Goal: Check status: Check status

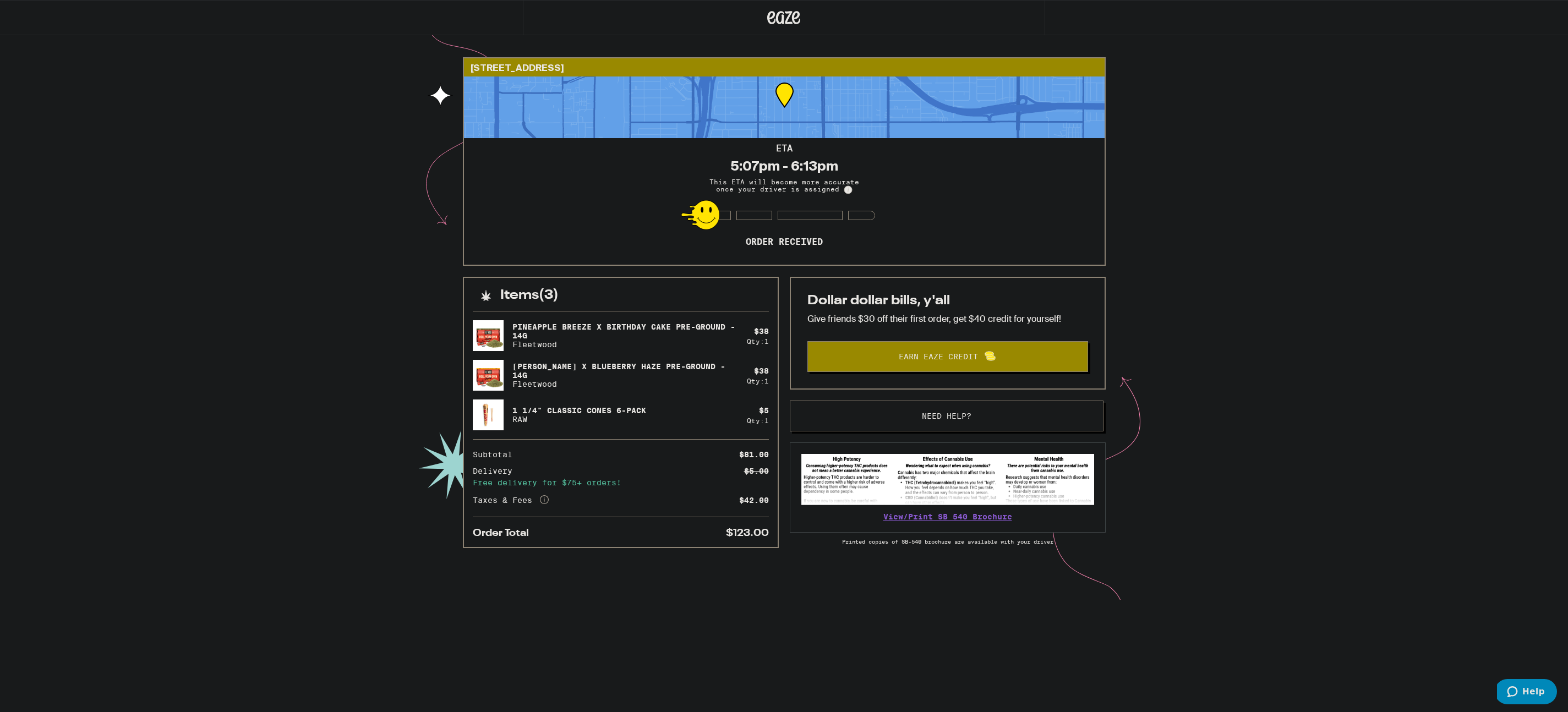
click at [978, 290] on div "[STREET_ADDRESS] 5:07pm - 6:13pm This ETA will become more accurate once your d…" at bounding box center [784, 300] width 1568 height 600
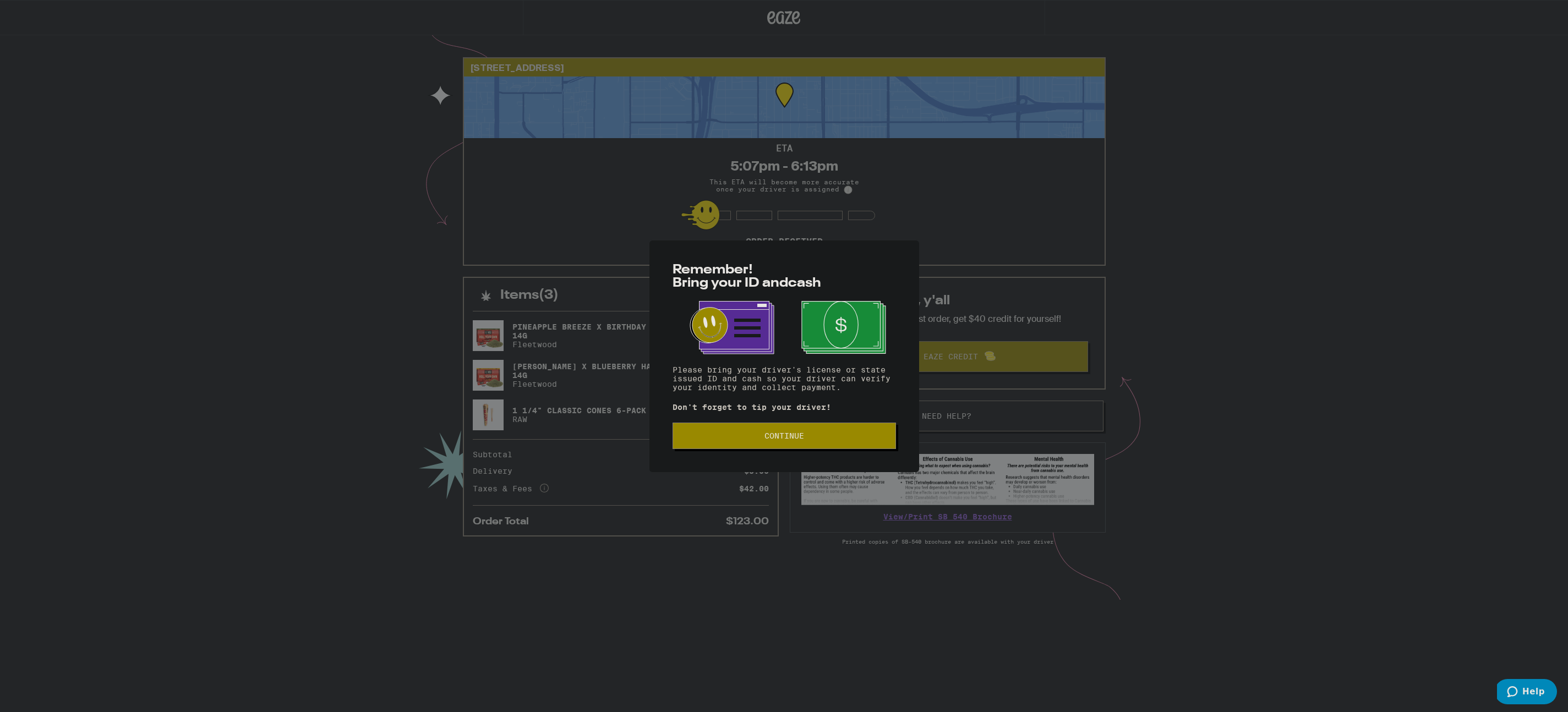
click at [280, 350] on div "Remember! Bring your ID and cash Please bring your driver's license or state is…" at bounding box center [784, 356] width 1568 height 712
drag, startPoint x: 800, startPoint y: 437, endPoint x: 680, endPoint y: 420, distance: 121.2
click at [800, 437] on span "Continue" at bounding box center [784, 436] width 39 height 7
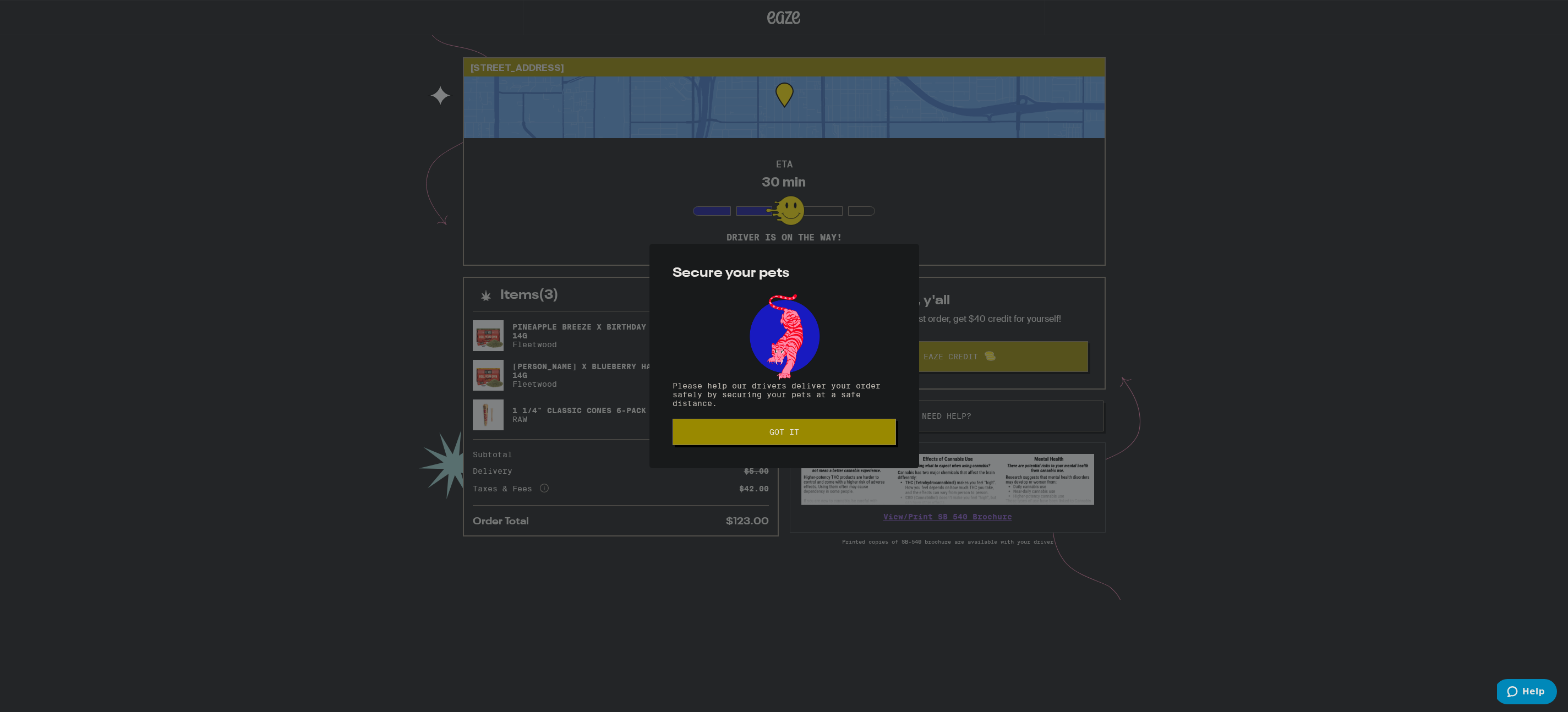
click at [377, 346] on div "Secure your pets Please help our drivers deliver your order safely by securing …" at bounding box center [784, 356] width 1568 height 712
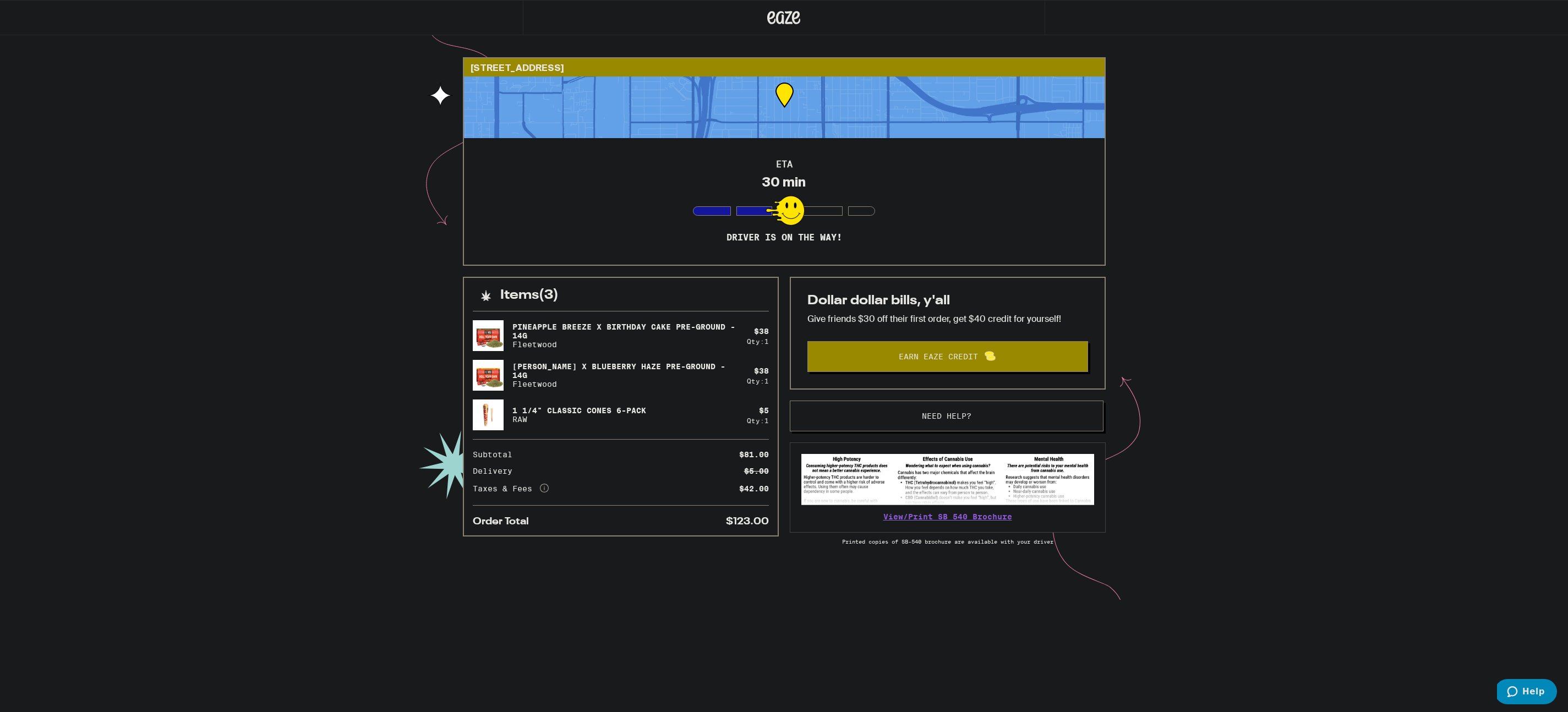
click at [372, 291] on div "11908 Truro Ave Hawthorne 90250 ETA 30 min Driver is on the way! Items ( 3 ) Pi…" at bounding box center [784, 300] width 1568 height 600
